Goal: Communication & Community: Answer question/provide support

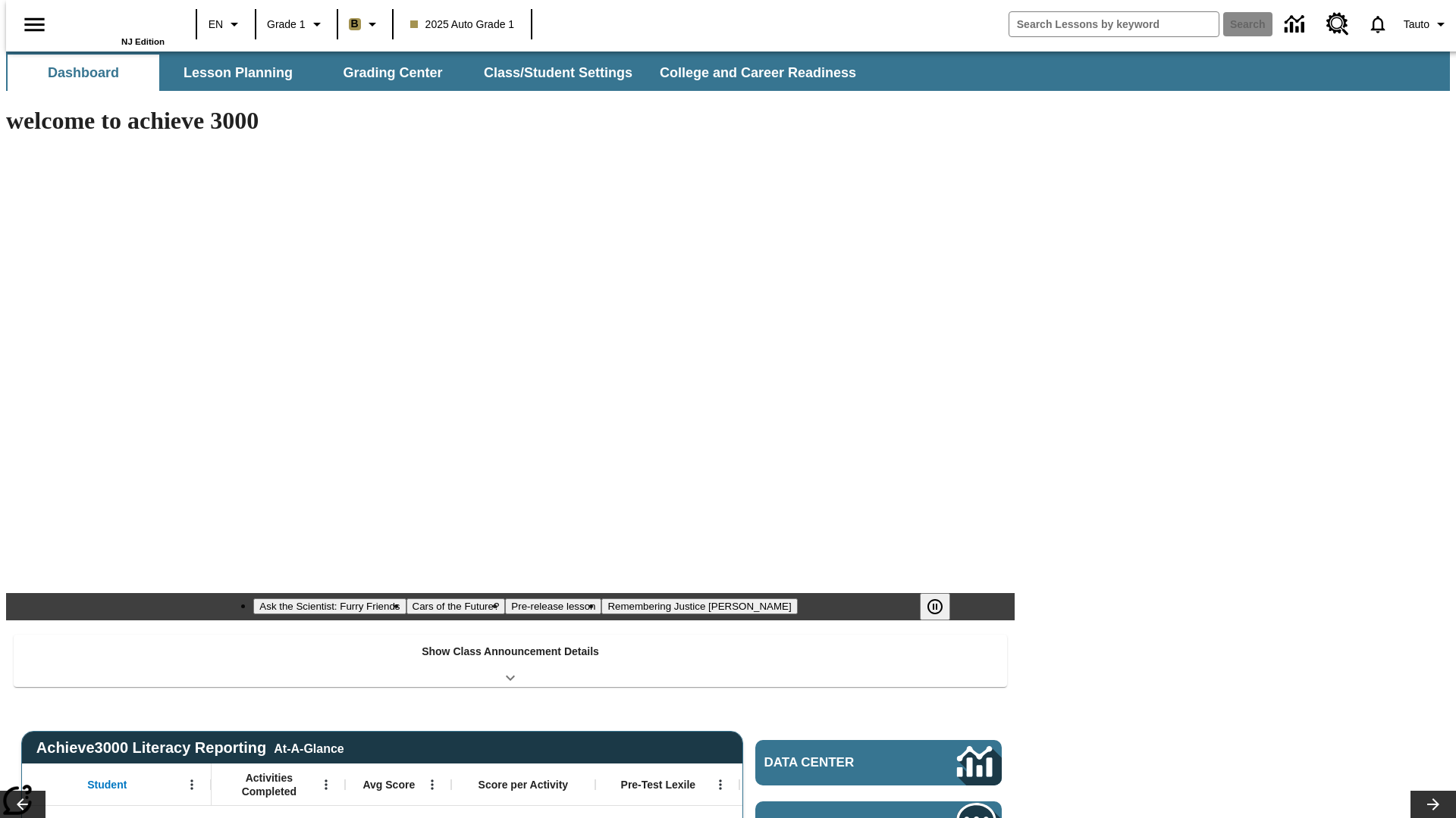
type input "-1"
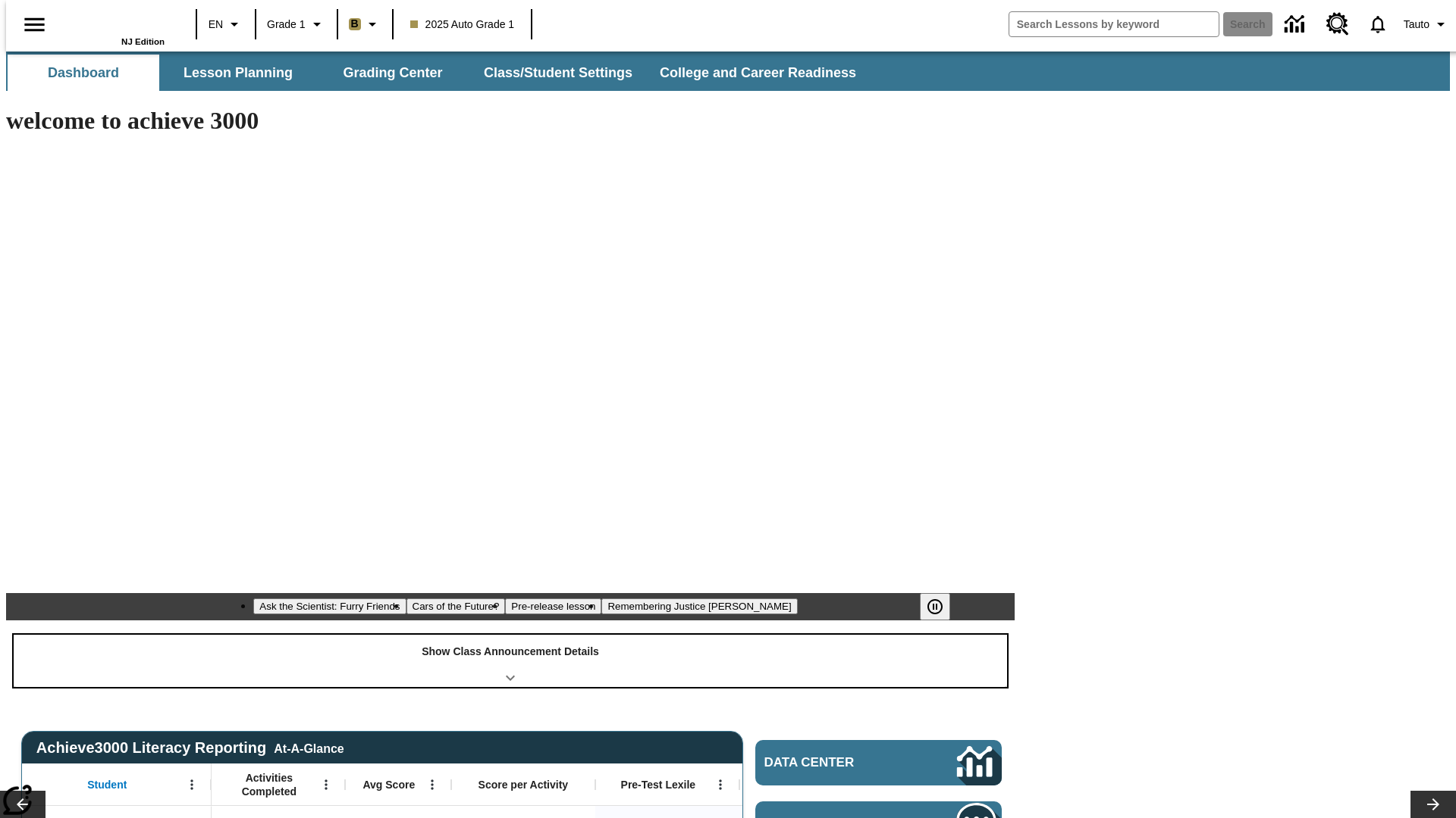
click at [510, 635] on div "Show Class Announcement Details" at bounding box center [510, 661] width 993 height 52
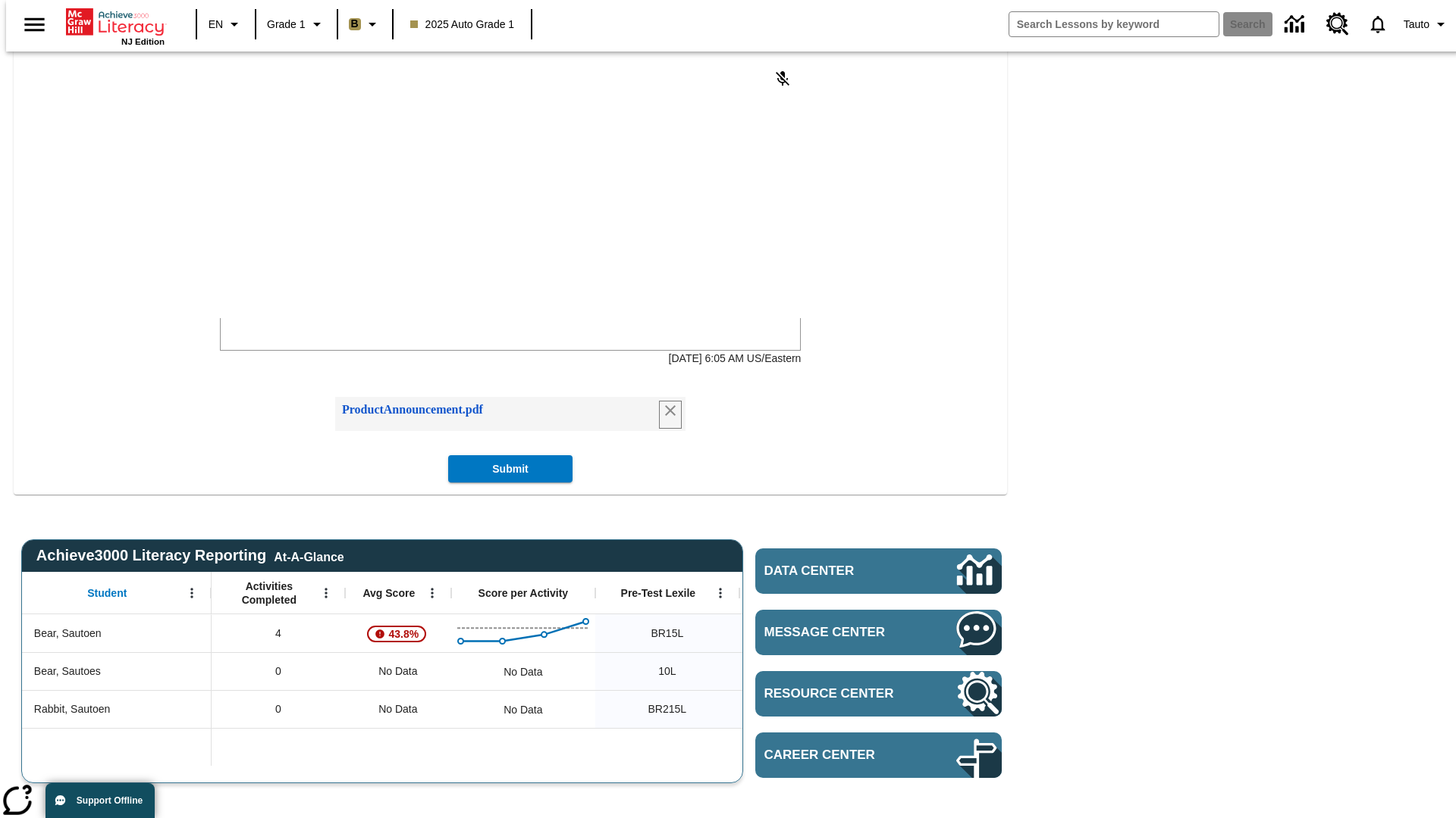
click at [666, 416] on icon "Remove attachment" at bounding box center [671, 411] width 11 height 11
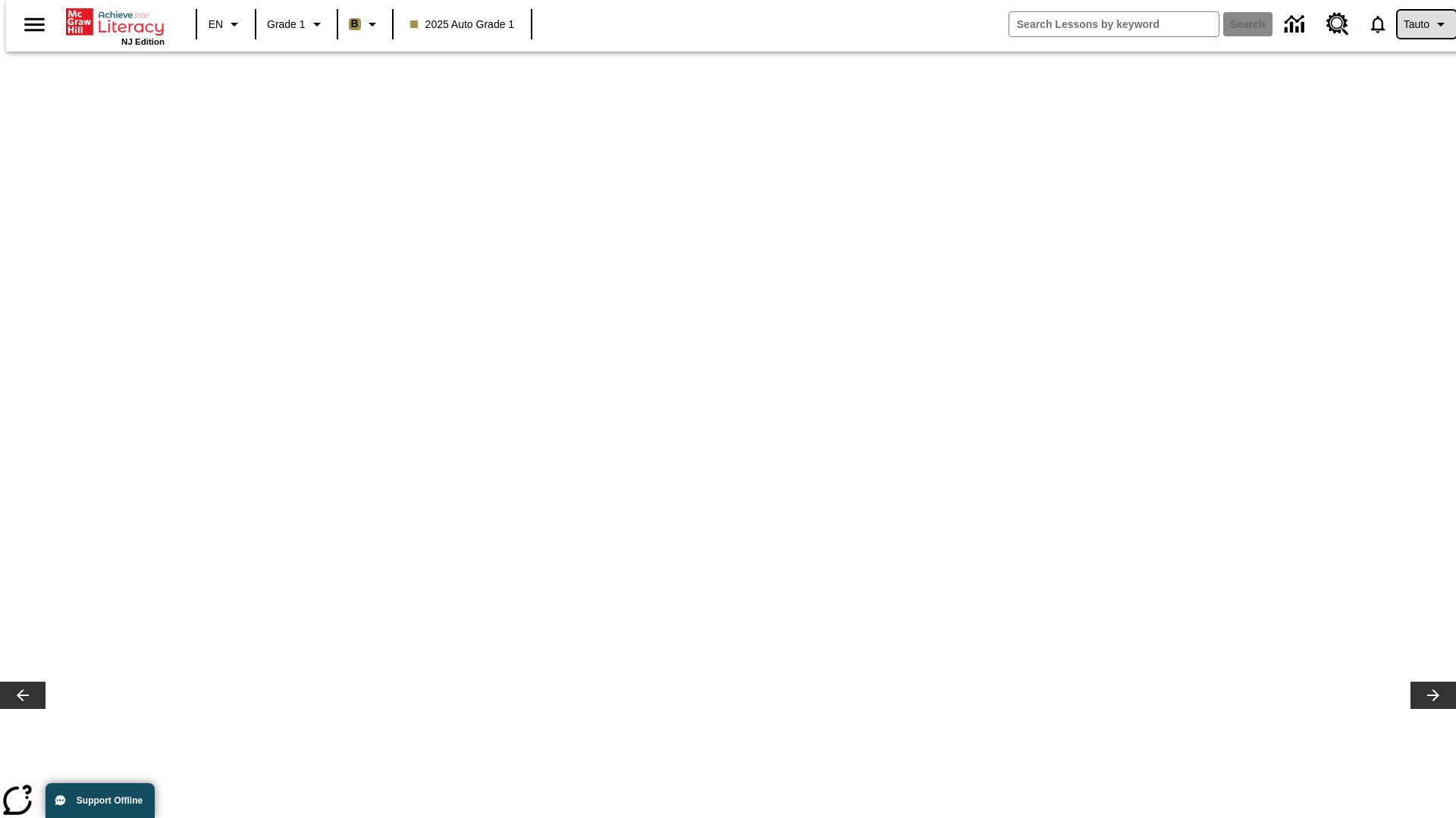
click at [1418, 25] on span "Tauto" at bounding box center [1416, 25] width 25 height 16
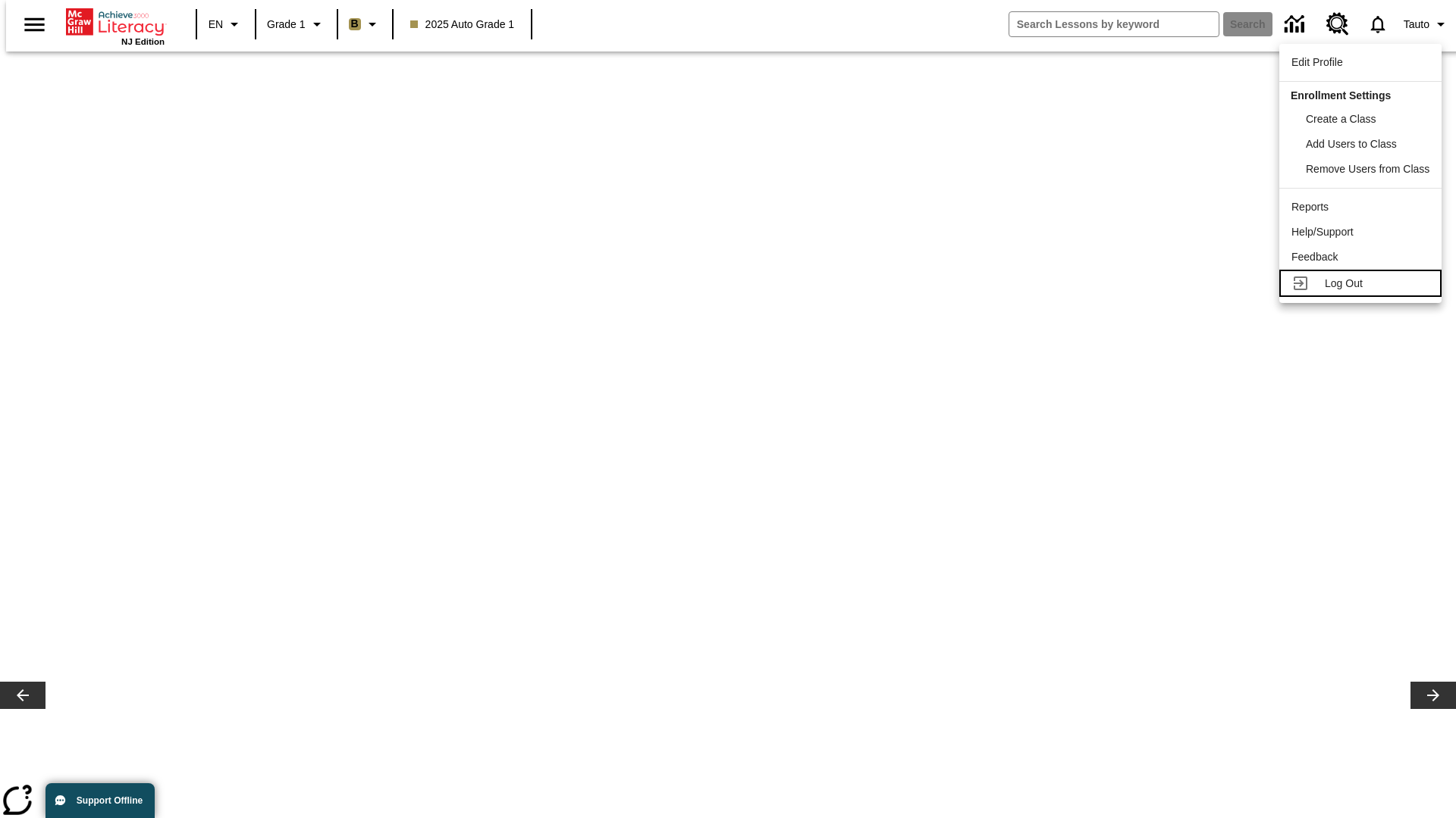
click at [1361, 283] on span "Log Out" at bounding box center [1343, 283] width 38 height 12
